Goal: Navigation & Orientation: Find specific page/section

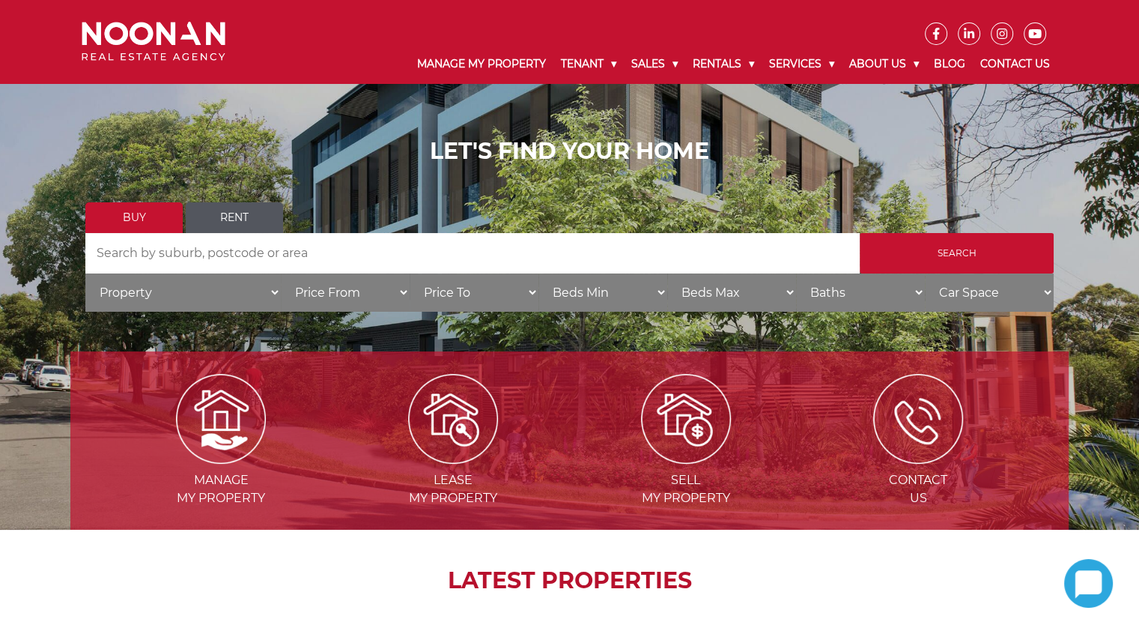
scroll to position [75, 0]
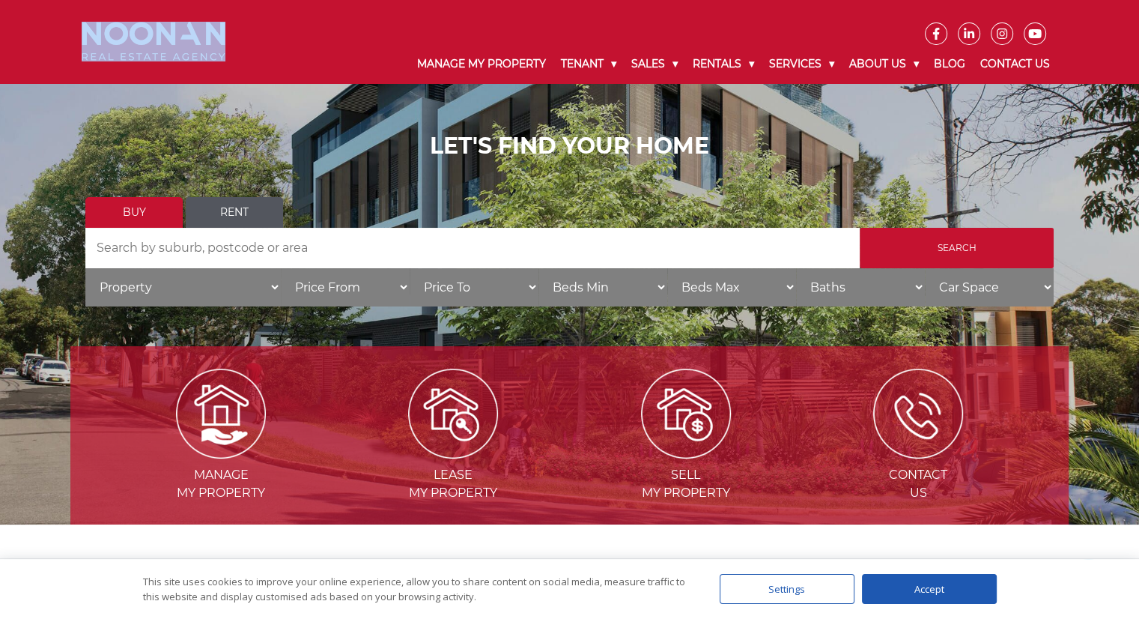
drag, startPoint x: 255, startPoint y: 22, endPoint x: 32, endPoint y: 38, distance: 223.0
click at [31, 48] on div "Manage My Property Tenant Urgent & Emergency Repairs Repairs and Maintenance Re…" at bounding box center [569, 41] width 1139 height 83
click at [37, 21] on div "Manage My Property Tenant Urgent & Emergency Repairs Repairs and Maintenance Re…" at bounding box center [569, 41] width 1139 height 83
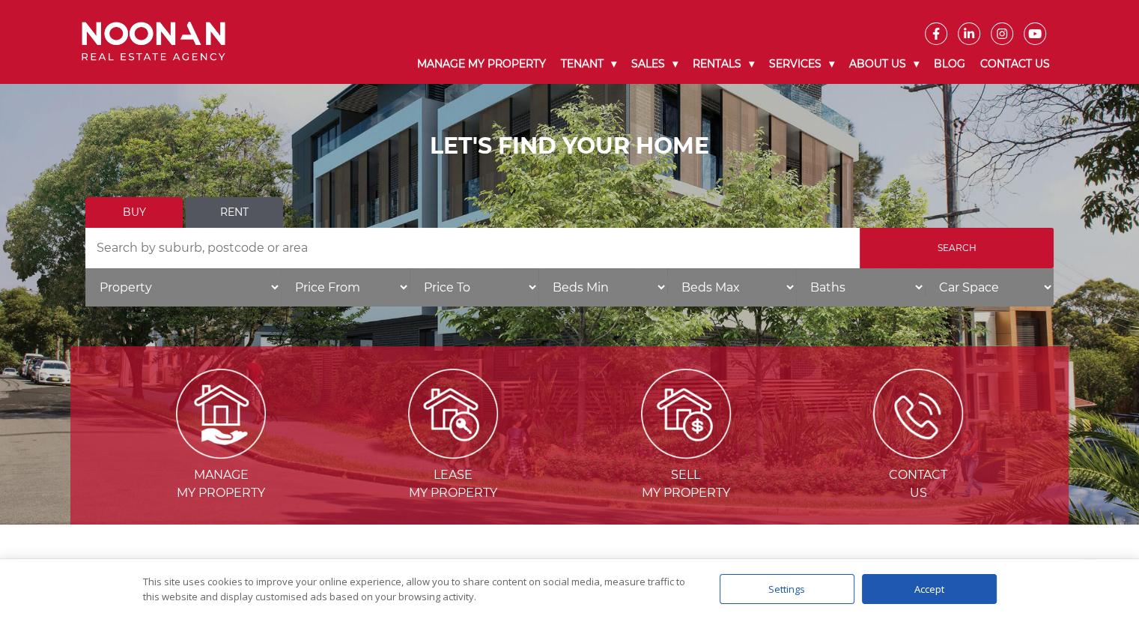
click at [258, 68] on div "Manage My Property Tenant Urgent & Emergency Repairs Repairs and Maintenance Re…" at bounding box center [653, 64] width 810 height 38
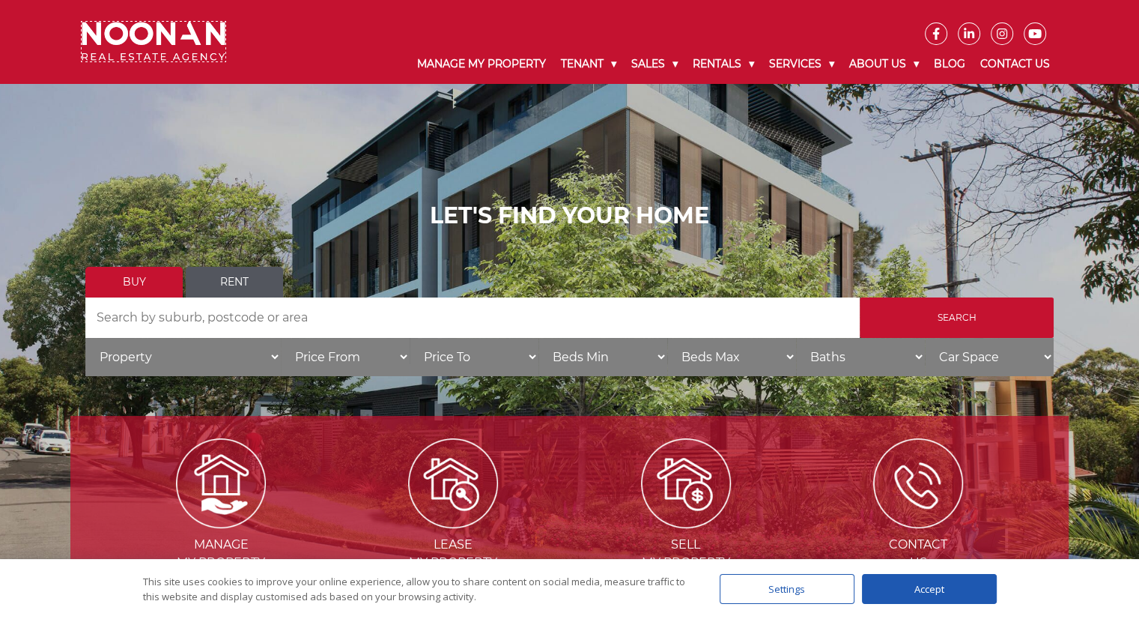
scroll to position [0, 0]
